Goal: Transaction & Acquisition: Download file/media

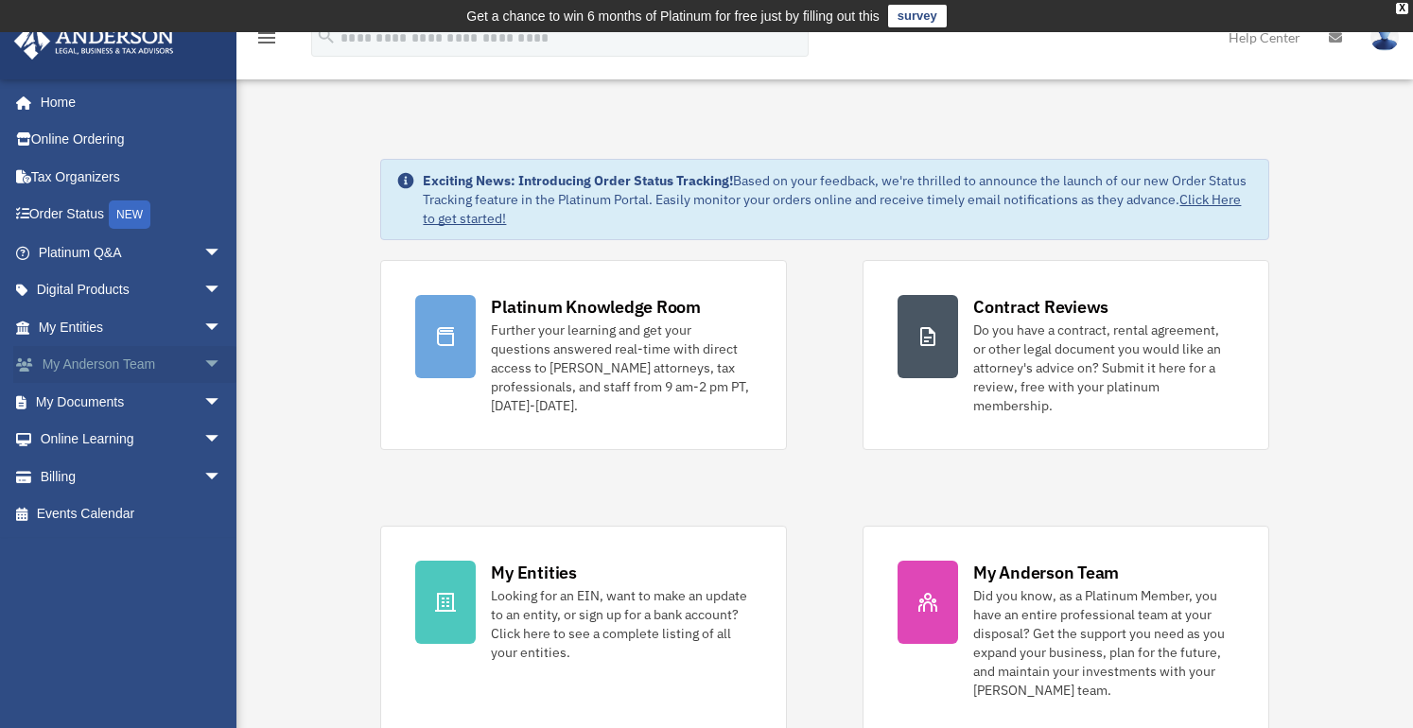
click at [203, 360] on span "arrow_drop_down" at bounding box center [222, 365] width 38 height 39
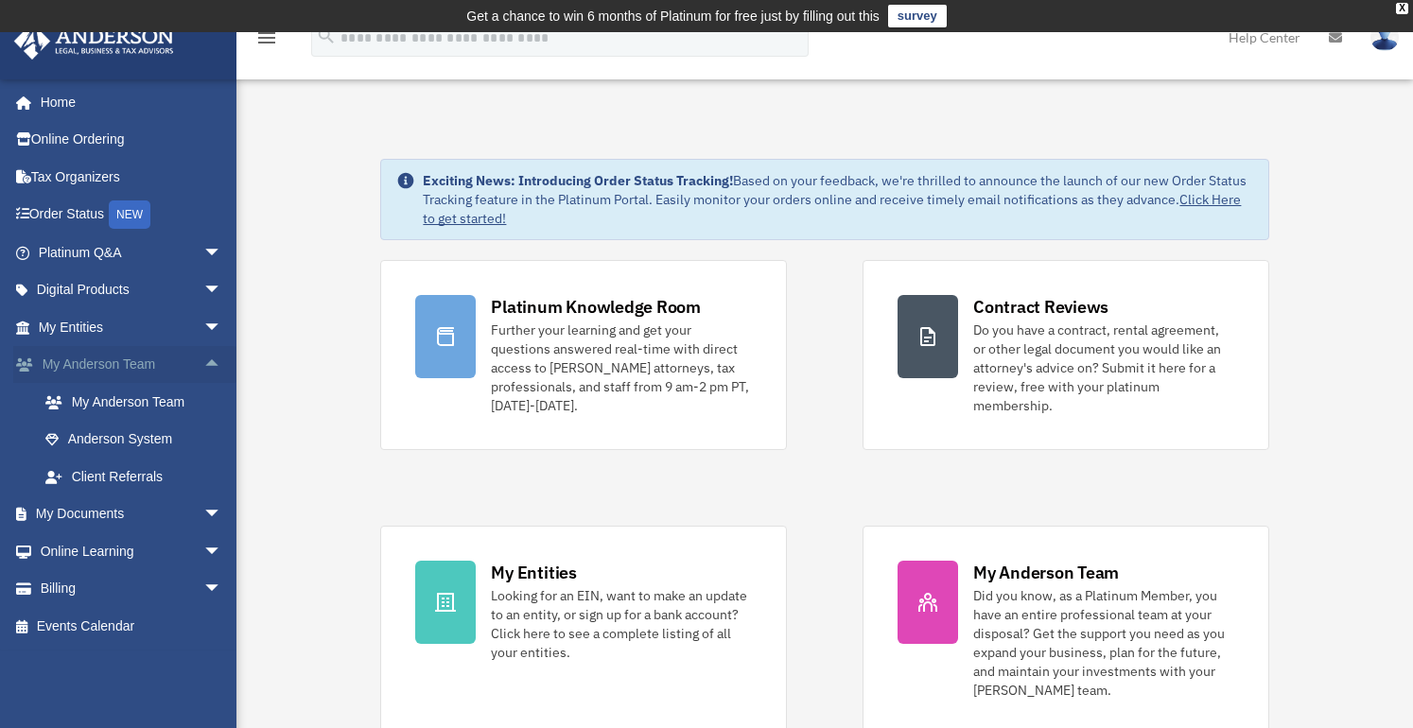
click at [203, 359] on span "arrow_drop_up" at bounding box center [222, 365] width 38 height 39
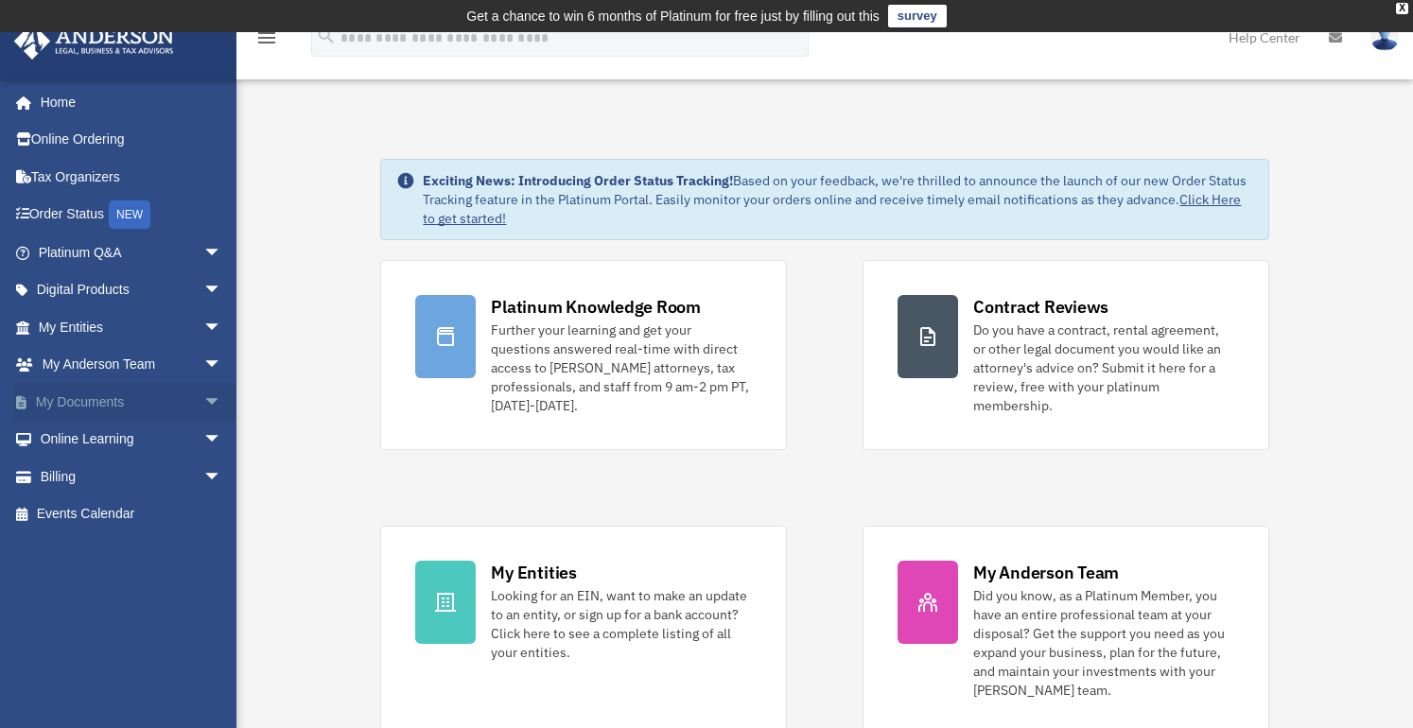
click at [203, 395] on span "arrow_drop_down" at bounding box center [222, 402] width 38 height 39
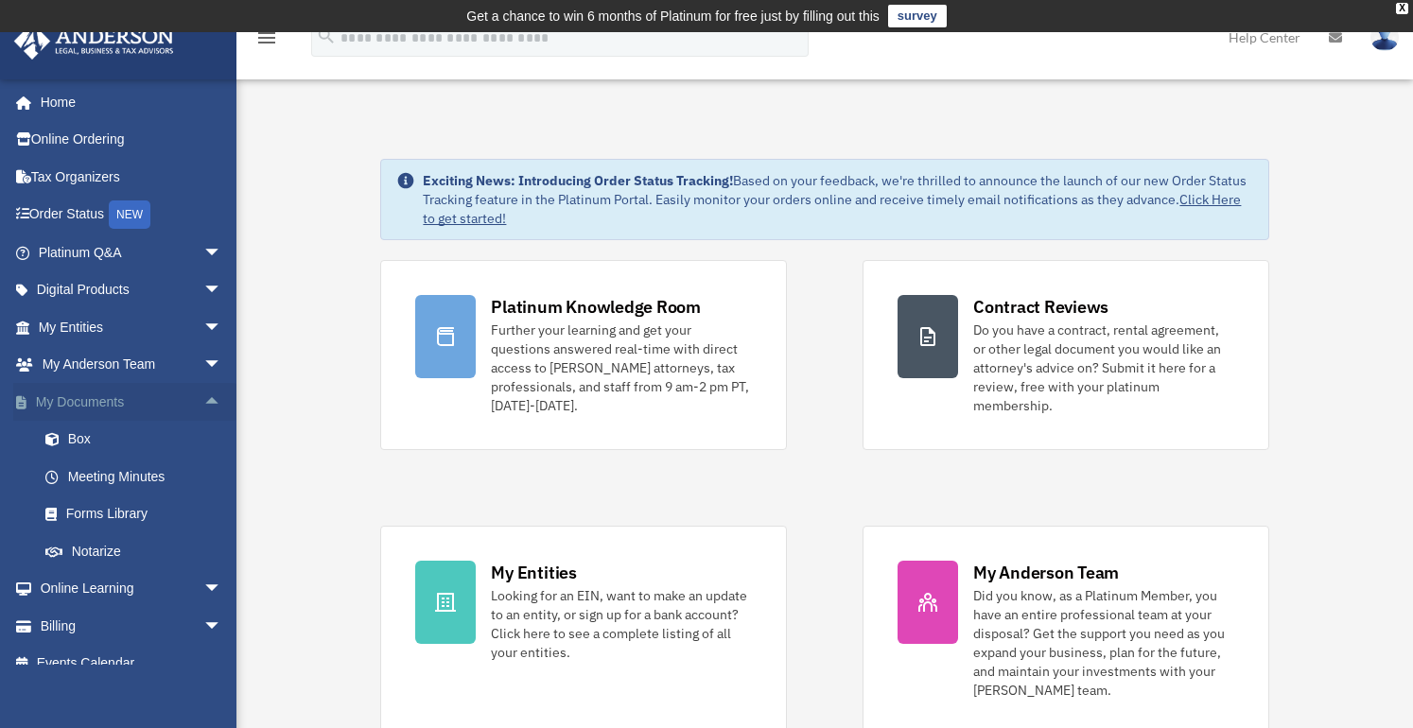
click at [203, 395] on span "arrow_drop_up" at bounding box center [222, 402] width 38 height 39
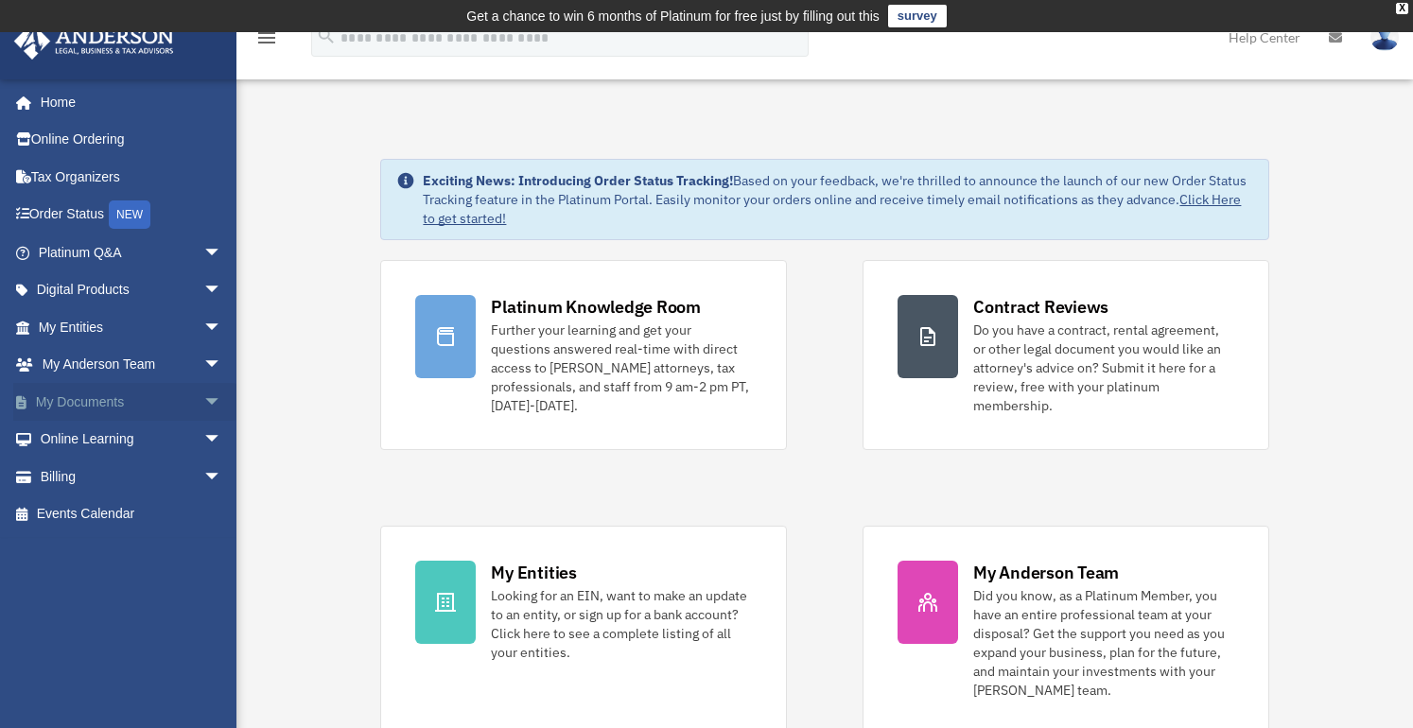
click at [203, 396] on span "arrow_drop_down" at bounding box center [222, 402] width 38 height 39
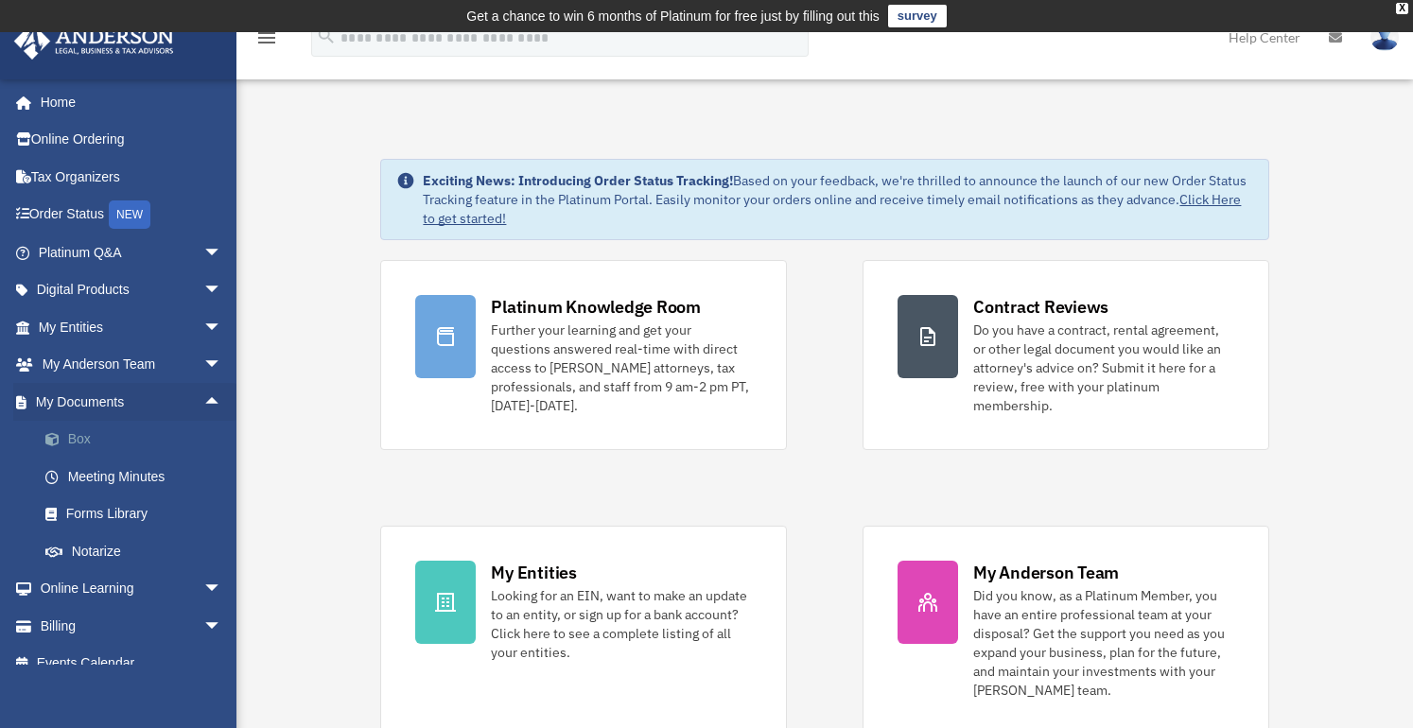
click at [145, 435] on link "Box" at bounding box center [138, 440] width 224 height 38
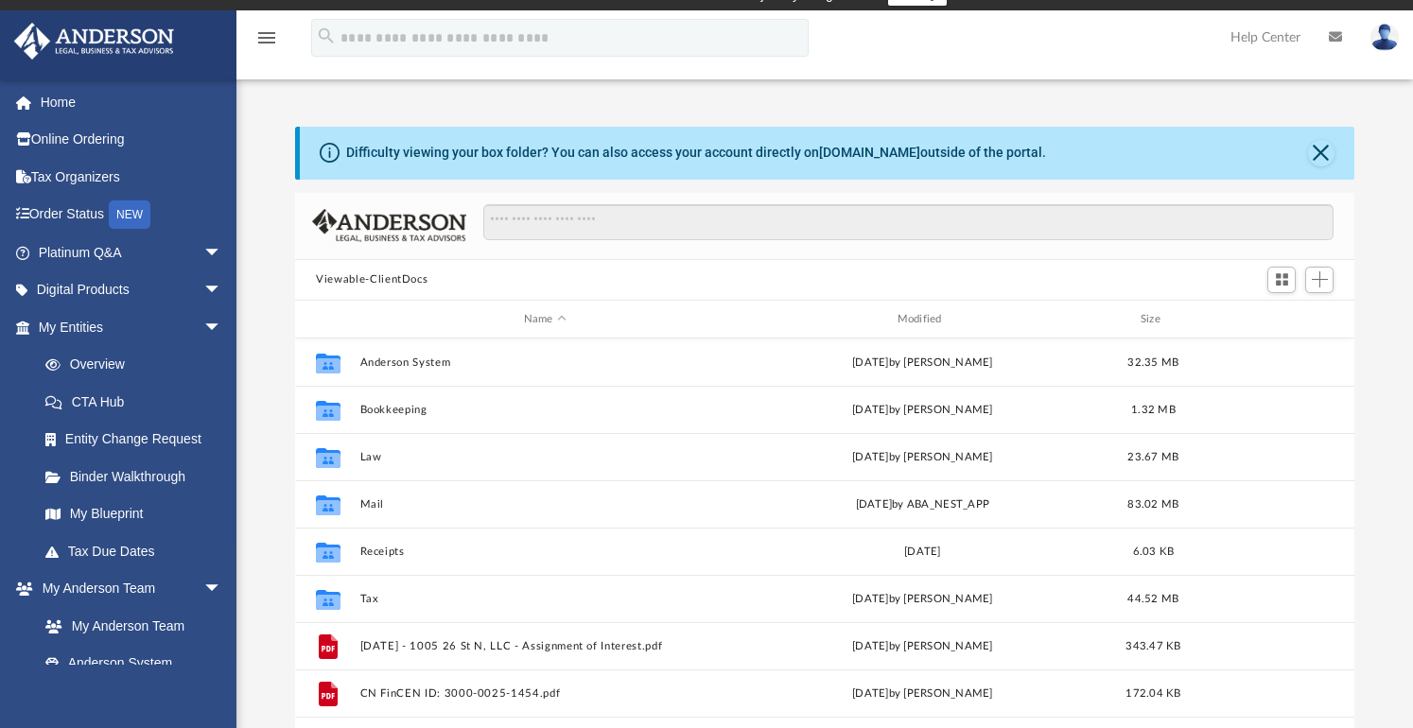
scroll to position [52, 0]
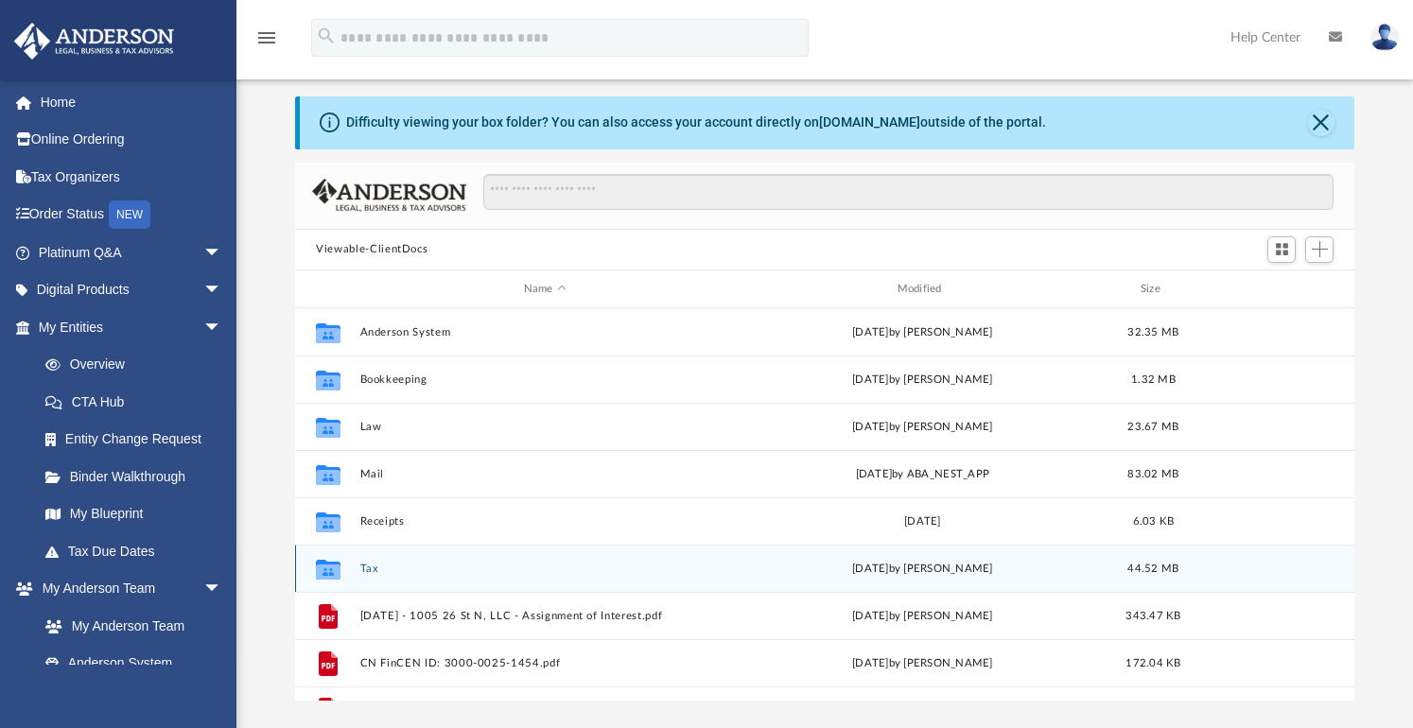
click at [365, 567] on button "Tax" at bounding box center [545, 569] width 370 height 12
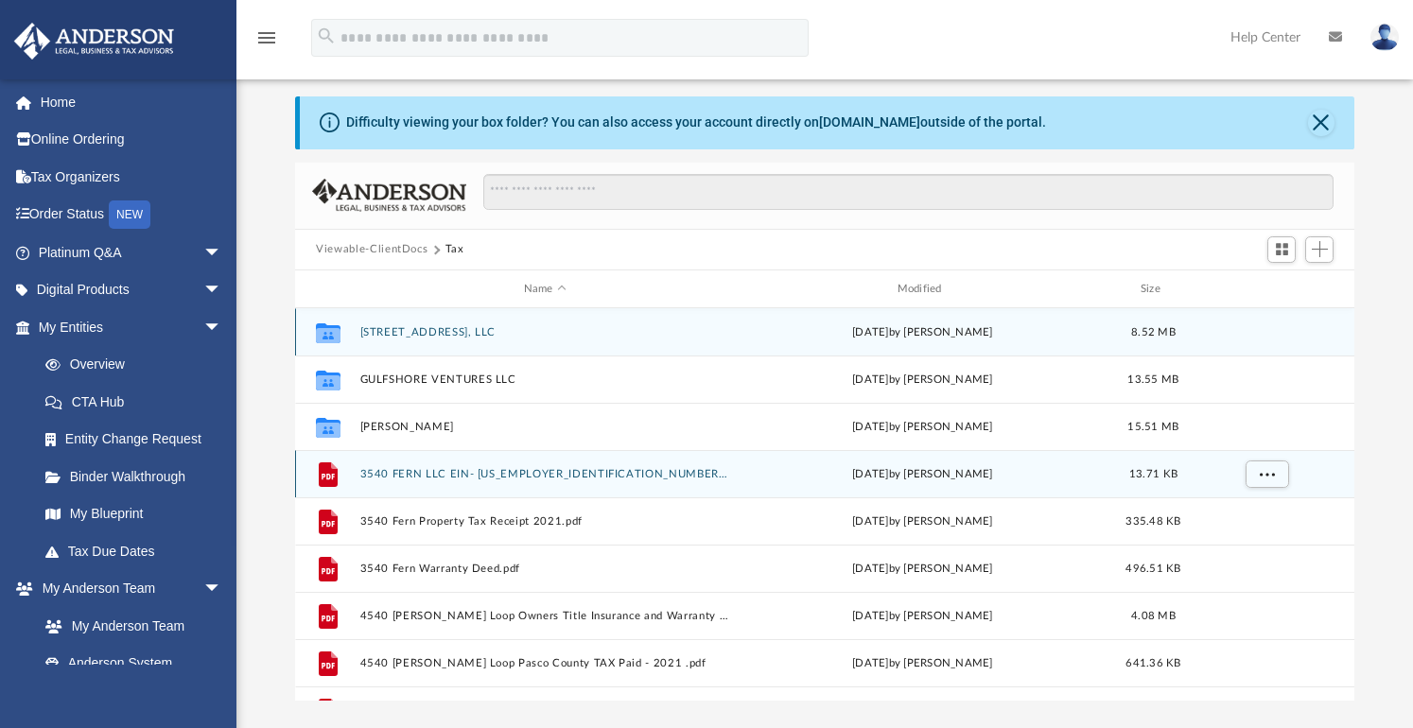
scroll to position [4, 0]
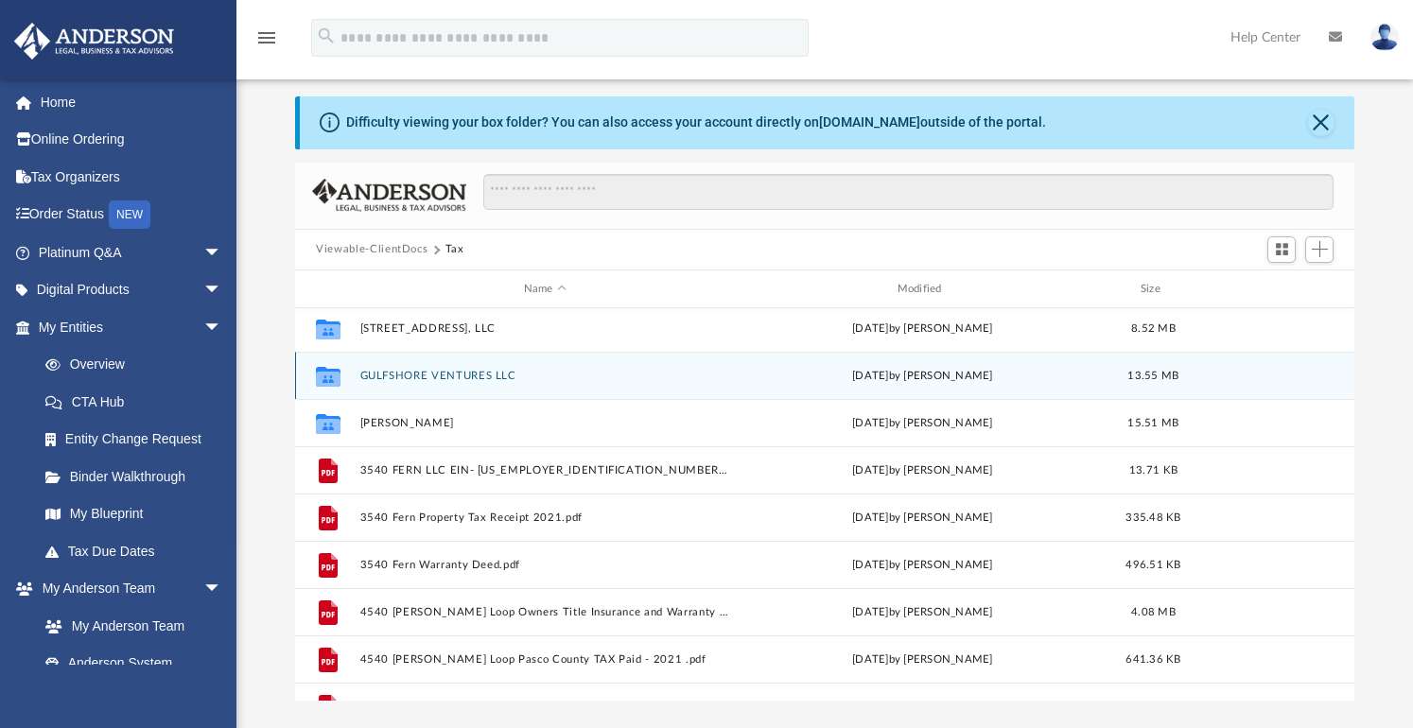
click at [452, 374] on button "GULFSHORE VENTURES LLC" at bounding box center [545, 376] width 370 height 12
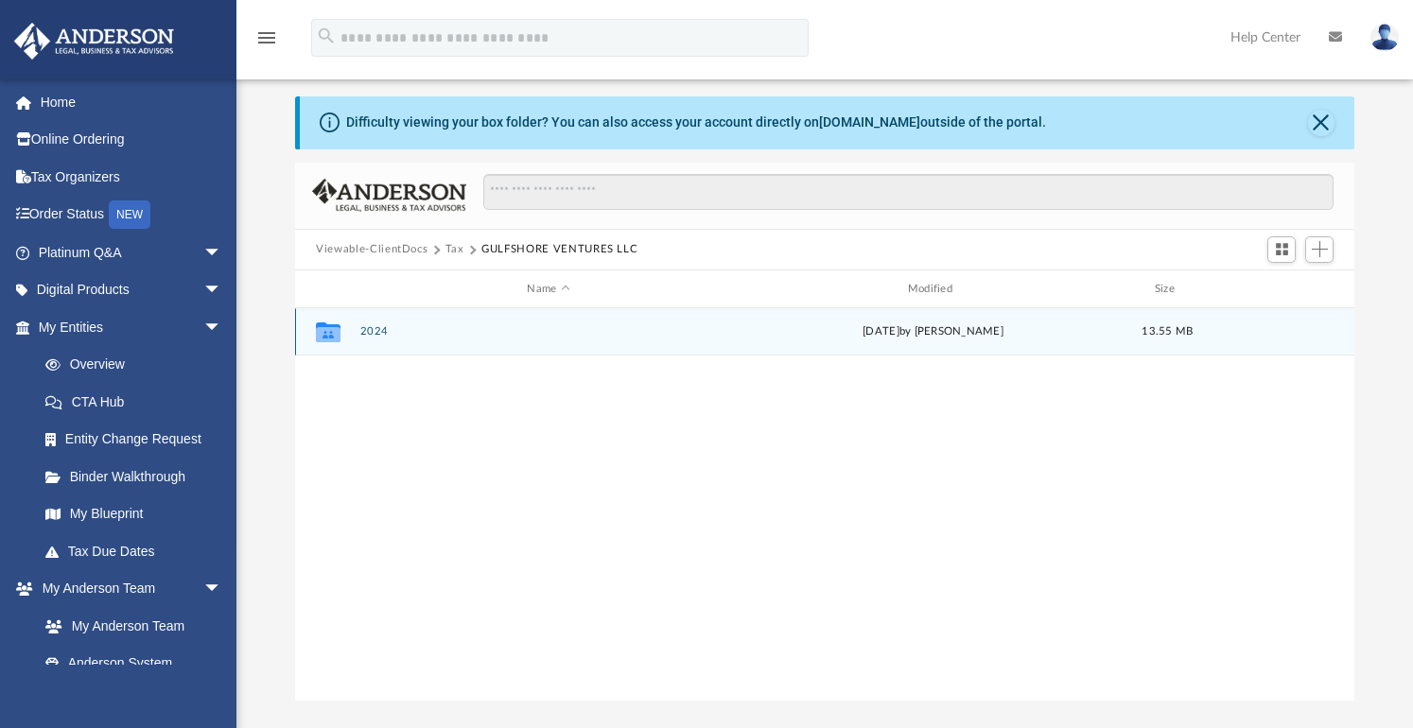
scroll to position [0, 0]
click at [372, 331] on button "2024" at bounding box center [548, 332] width 376 height 12
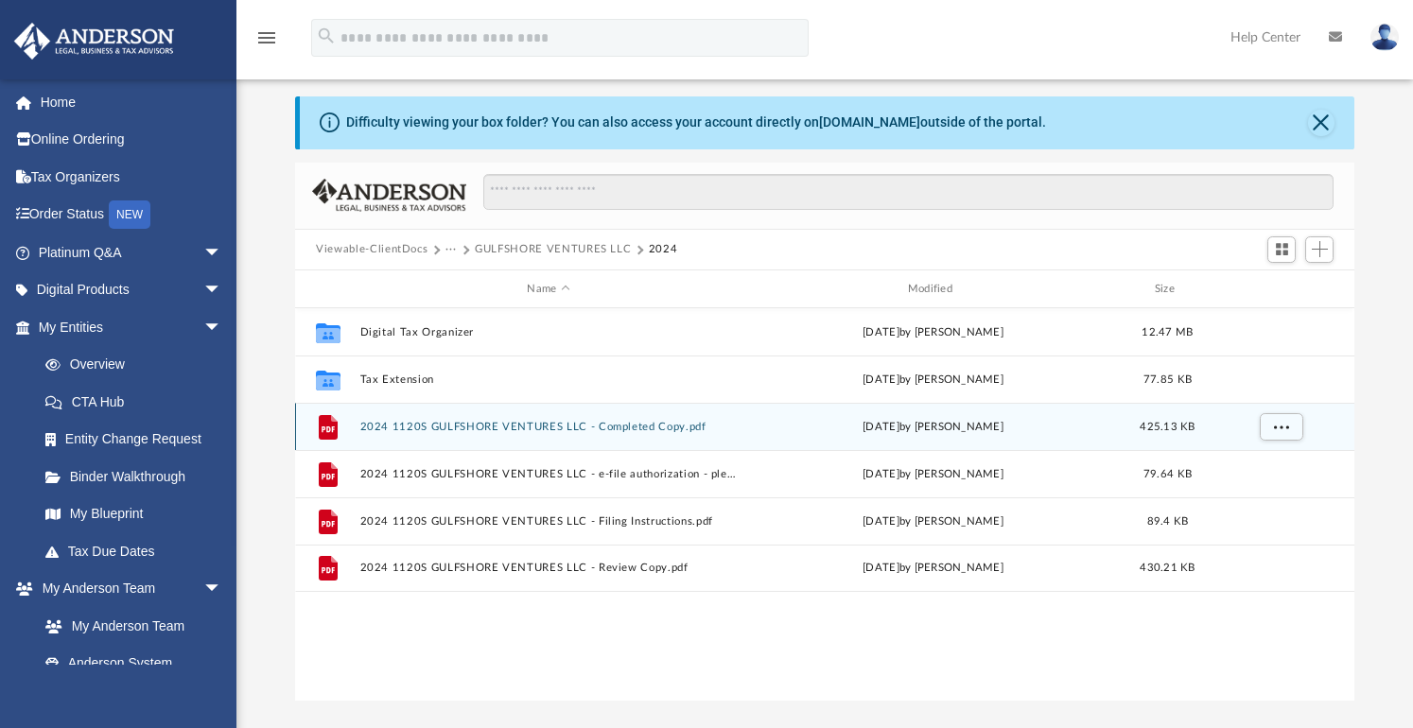
click at [388, 426] on button "2024 1120S GULFSHORE VENTURES LLC - Completed Copy.pdf" at bounding box center [548, 427] width 376 height 12
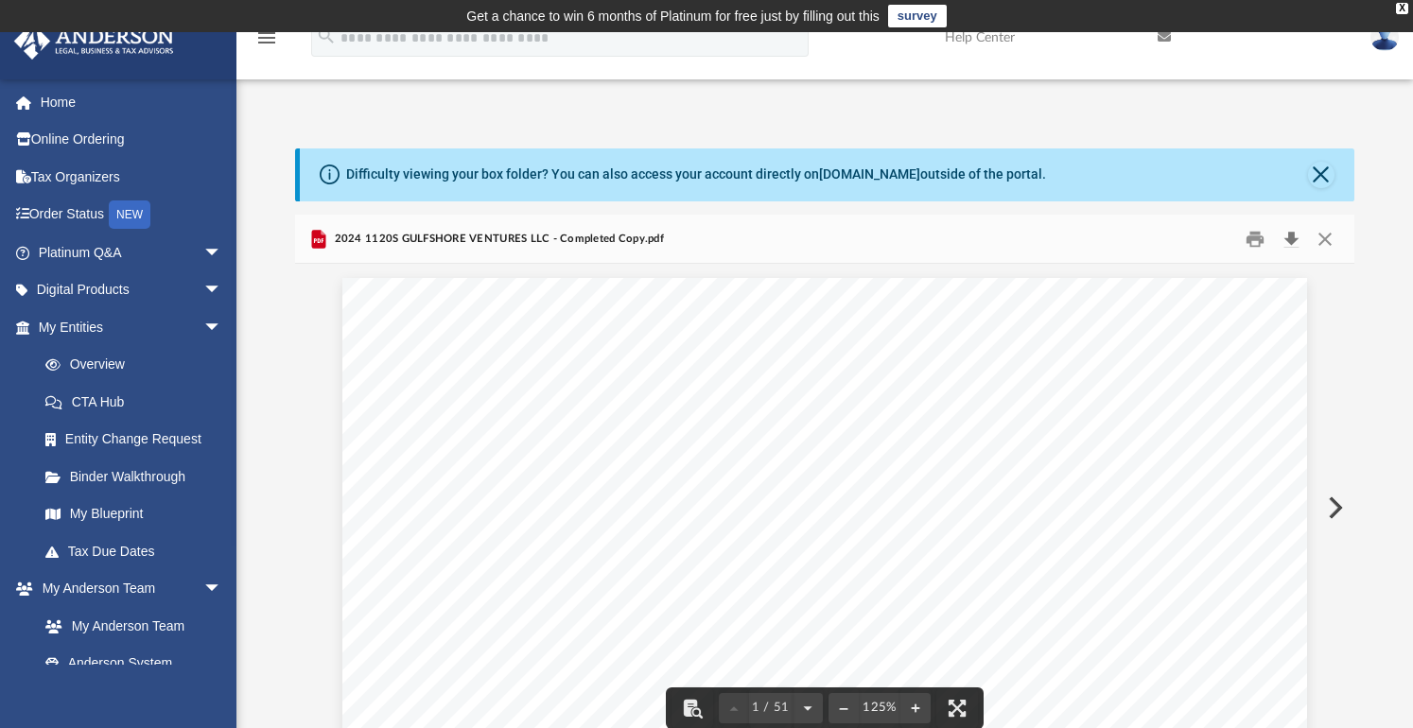
click at [1292, 242] on button "Download" at bounding box center [1291, 238] width 34 height 29
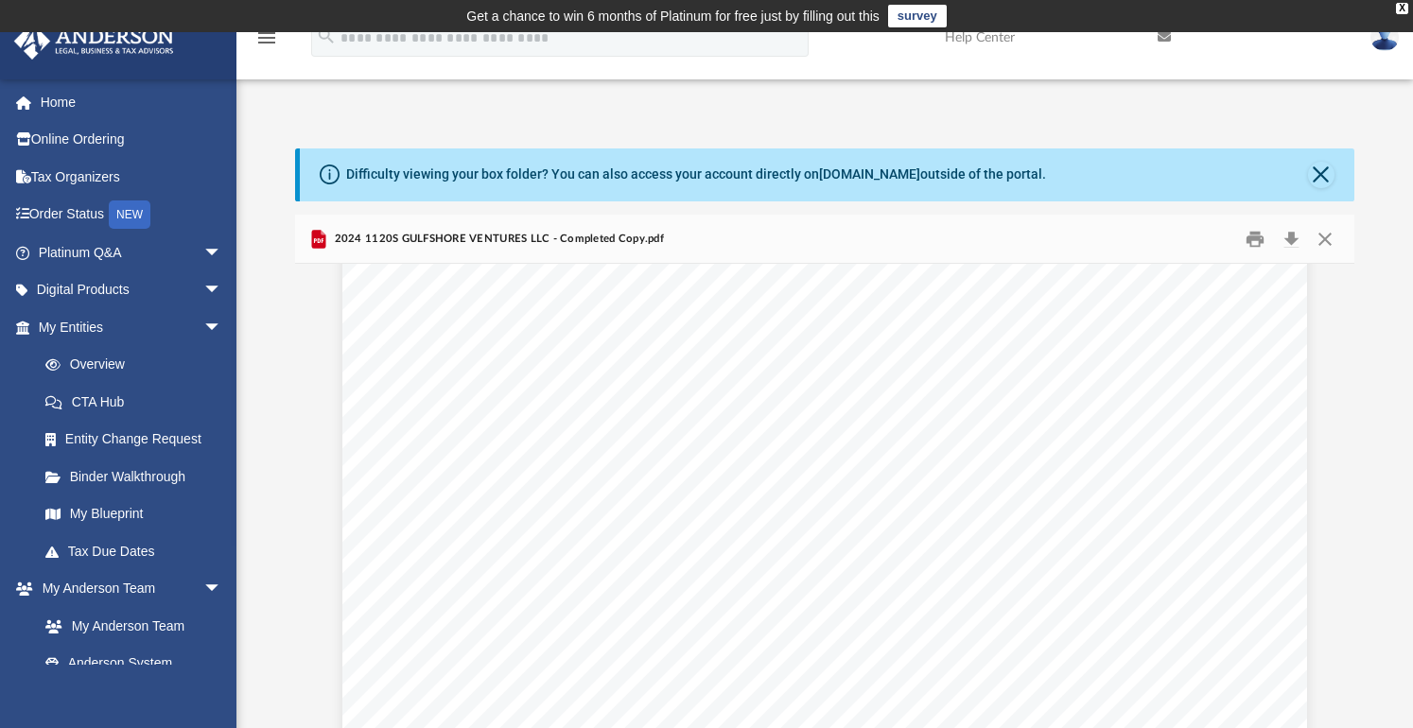
scroll to position [4, 0]
